Goal: Task Accomplishment & Management: Manage account settings

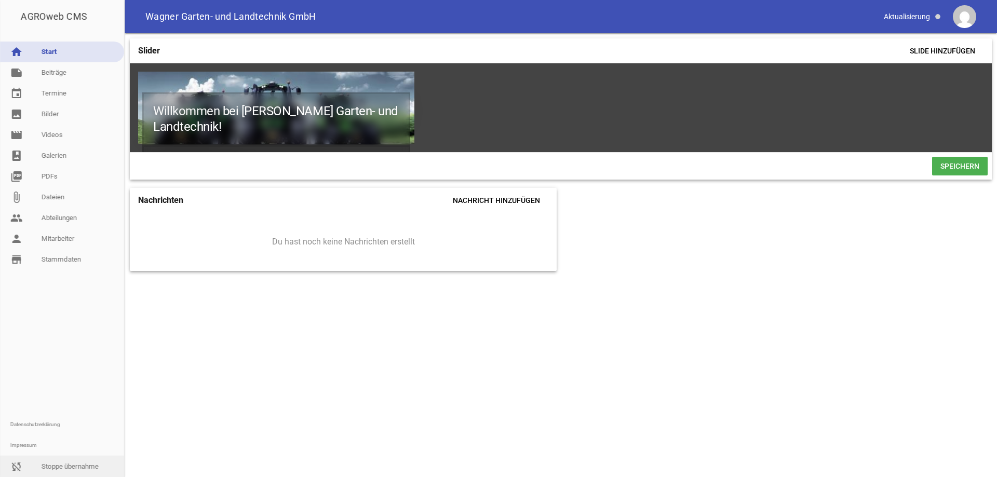
click at [64, 467] on link "sync_disabled Stoppe übernahme" at bounding box center [62, 466] width 124 height 21
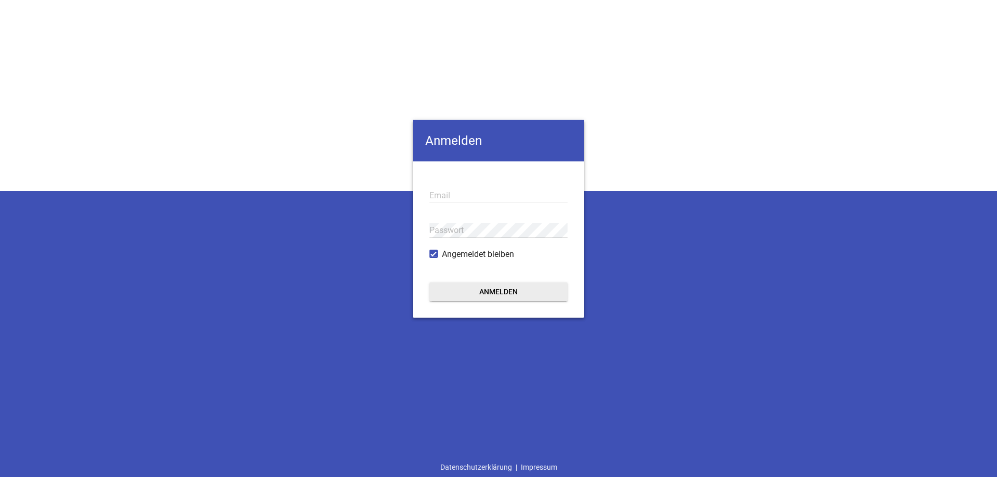
type input "[EMAIL_ADDRESS][DOMAIN_NAME]"
click at [488, 289] on button "Anmelden" at bounding box center [498, 291] width 138 height 19
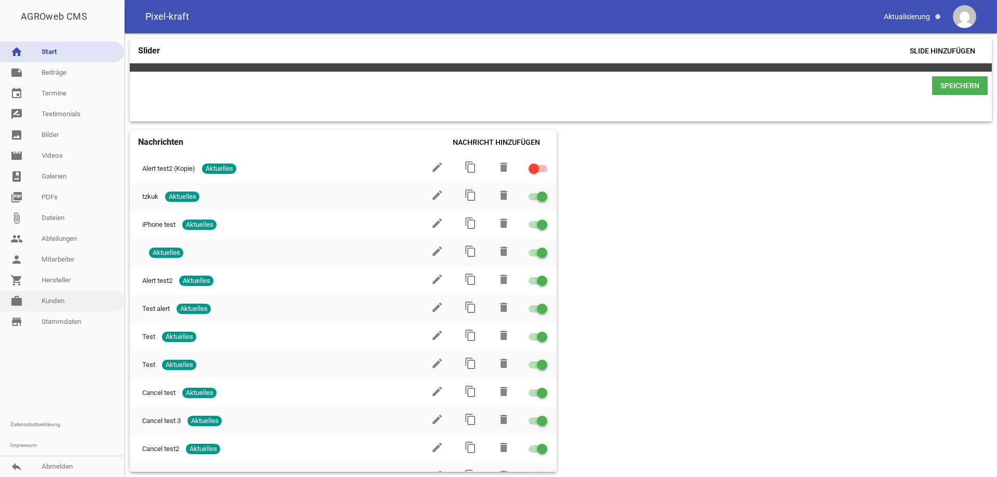
click at [68, 301] on link "work [PERSON_NAME]" at bounding box center [62, 301] width 124 height 21
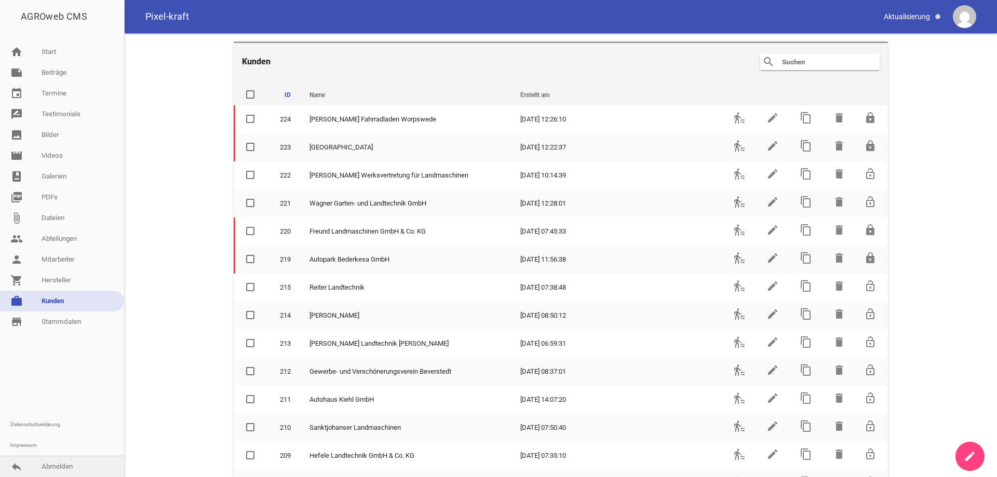
click at [74, 471] on link "reply Abmelden" at bounding box center [62, 466] width 124 height 21
